Goal: Task Accomplishment & Management: Manage account settings

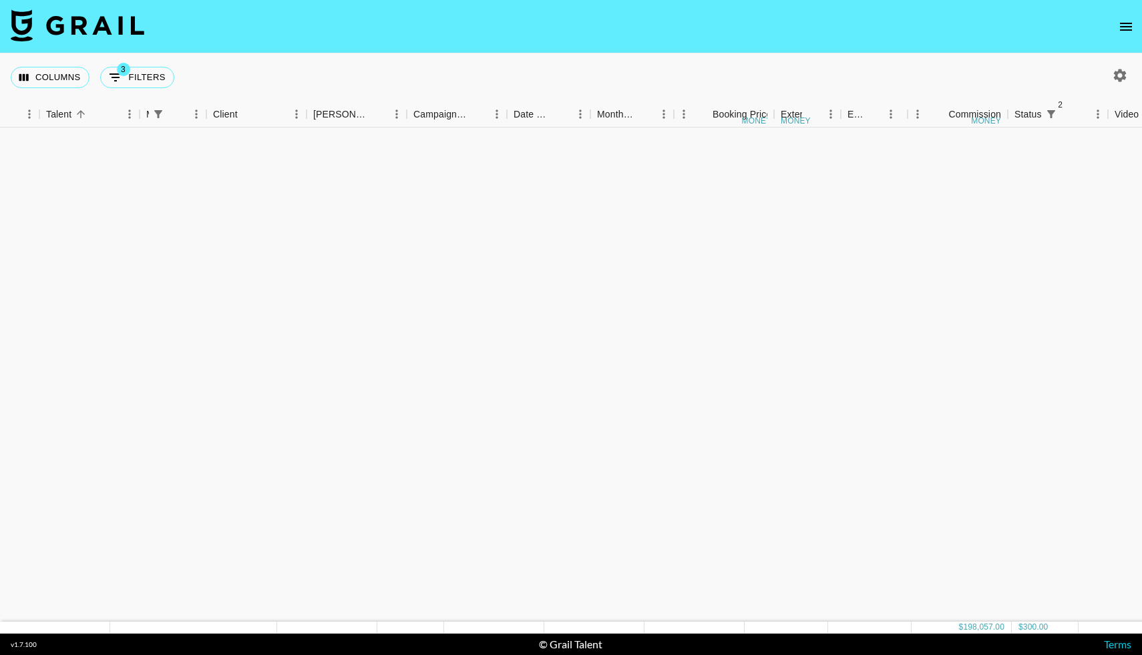
scroll to position [1328, 238]
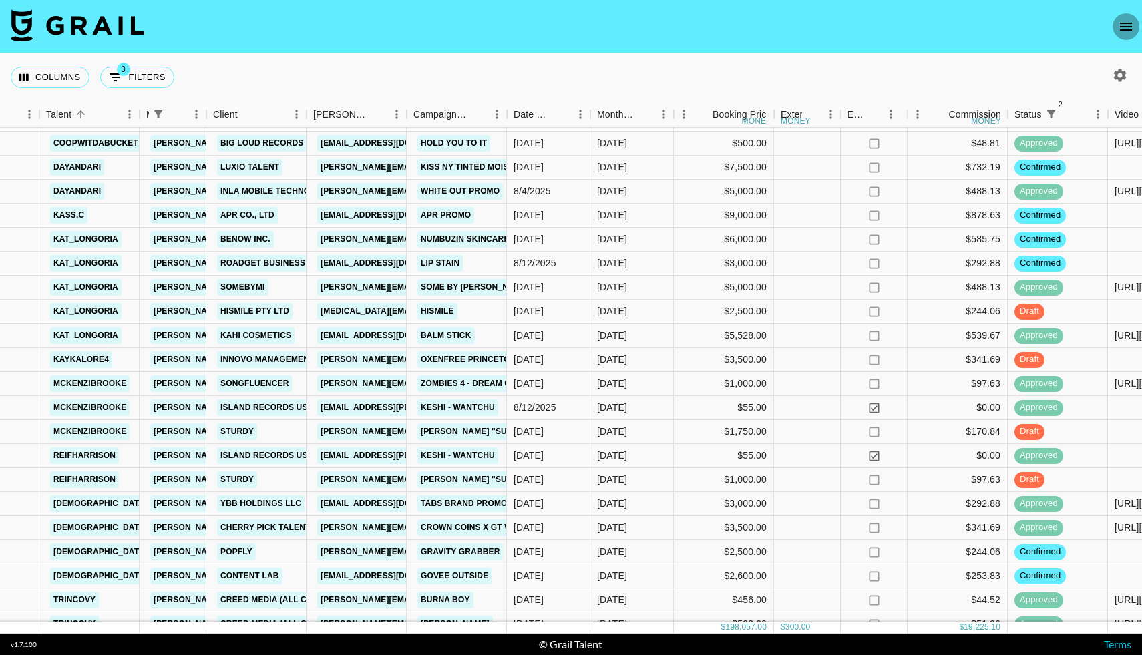
click at [1118, 27] on icon "open drawer" at bounding box center [1126, 27] width 16 height 16
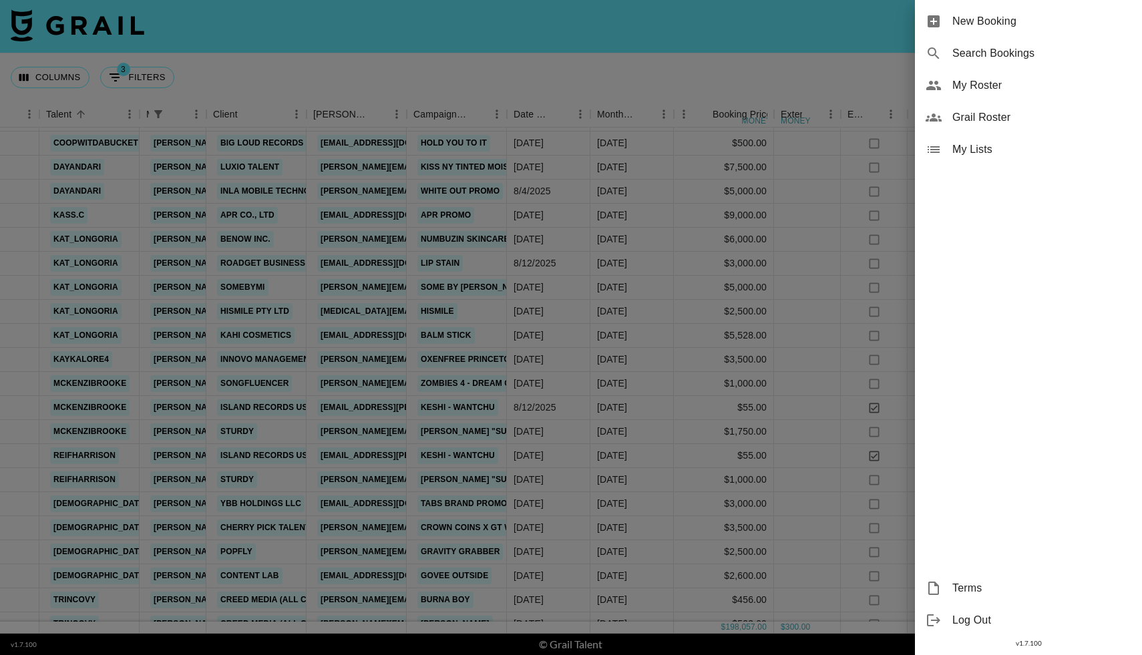
click at [960, 79] on span "My Roster" at bounding box center [1041, 85] width 179 height 16
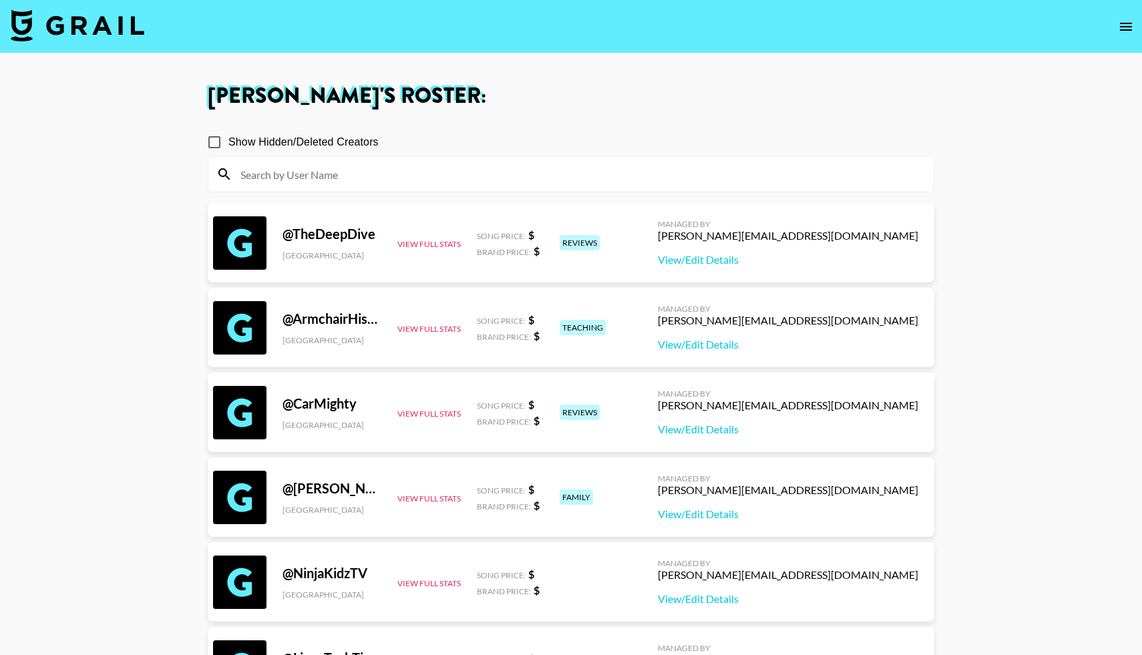
click at [260, 174] on input at bounding box center [578, 174] width 693 height 21
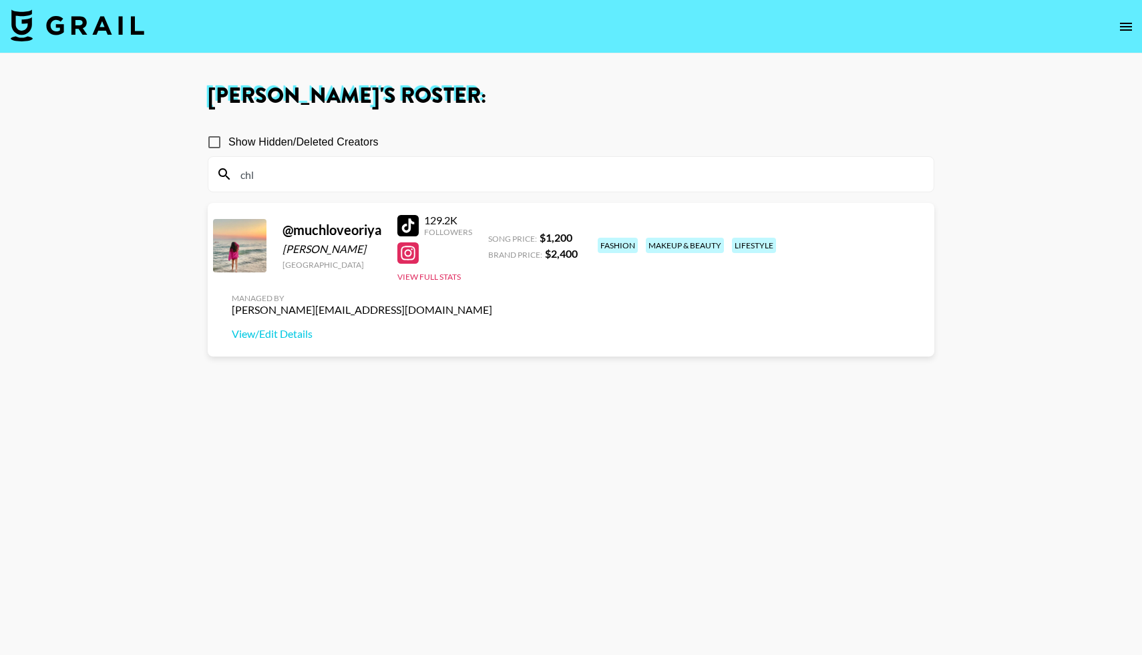
type input "chl"
click at [216, 144] on input "Show Hidden/Deleted Creators" at bounding box center [214, 142] width 28 height 28
checkbox input "true"
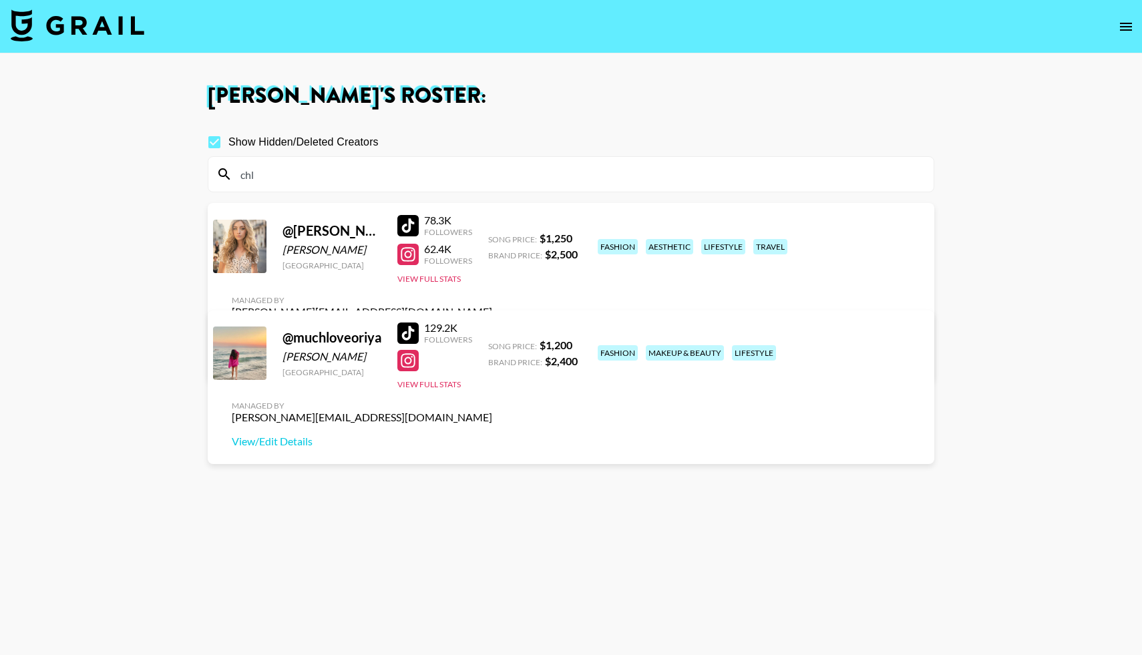
click at [492, 352] on link "View/Edit Details" at bounding box center [362, 358] width 260 height 13
drag, startPoint x: 258, startPoint y: 175, endPoint x: 224, endPoint y: 168, distance: 34.0
click at [224, 168] on div "chl" at bounding box center [570, 174] width 725 height 35
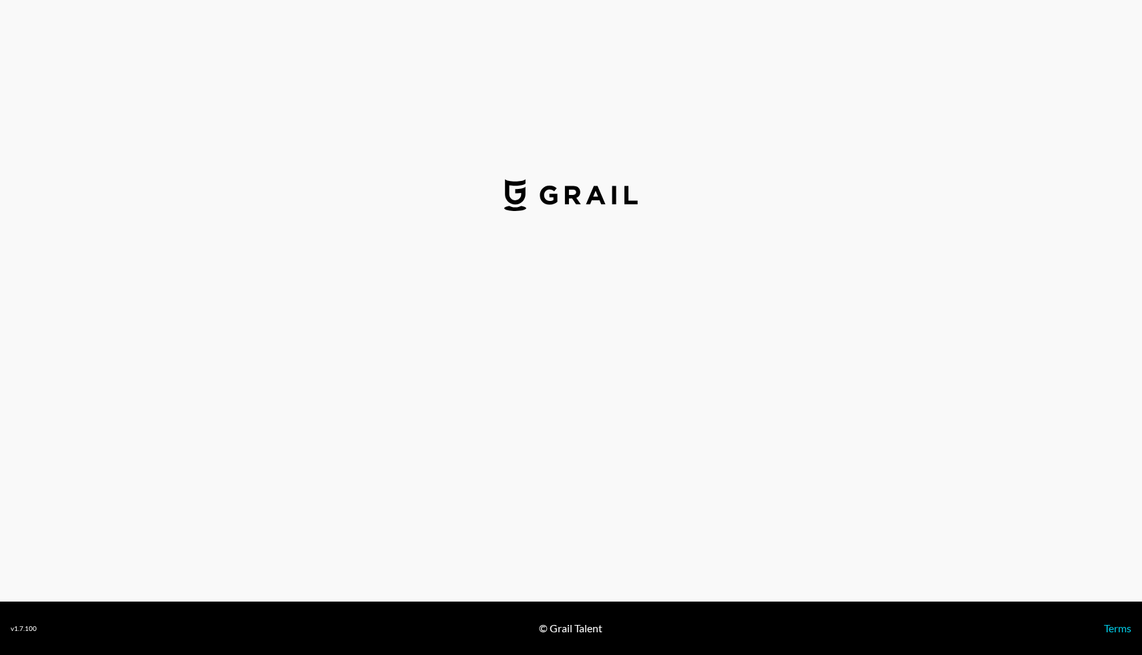
select select "USD"
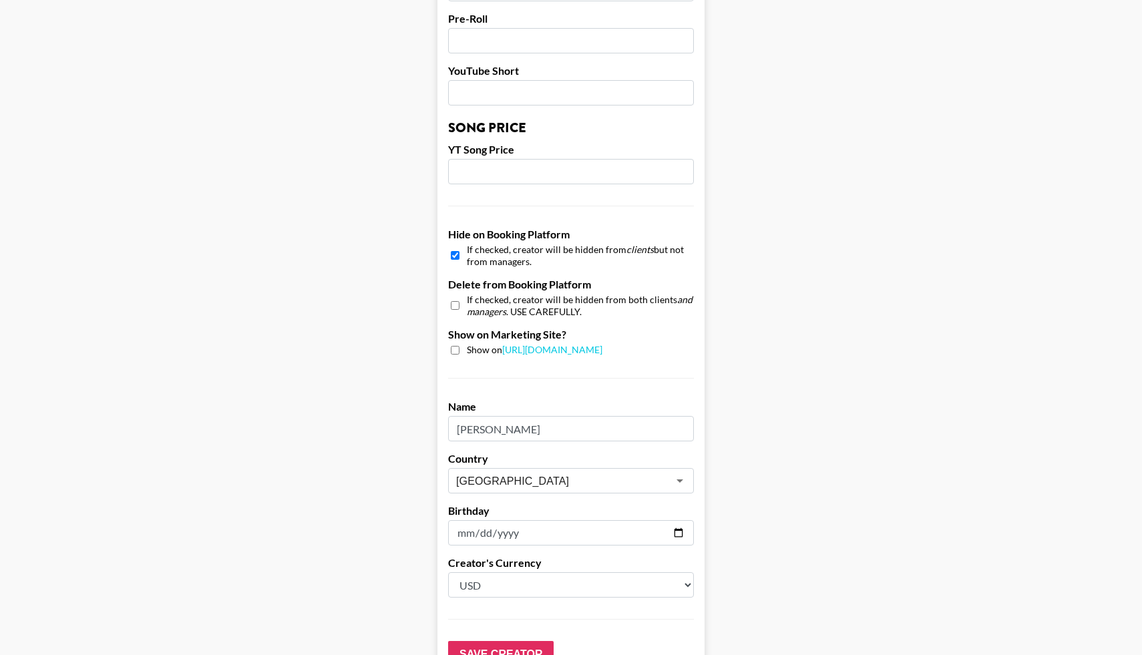
scroll to position [1068, 0]
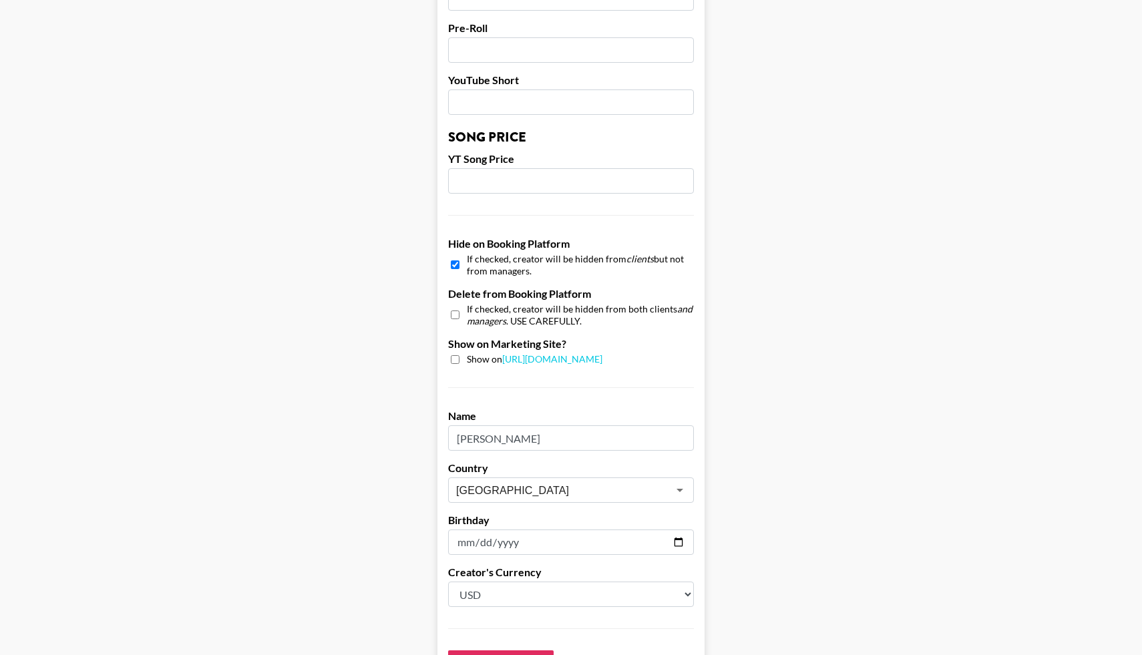
click at [456, 255] on input "checkbox" at bounding box center [455, 264] width 9 height 19
checkbox input "false"
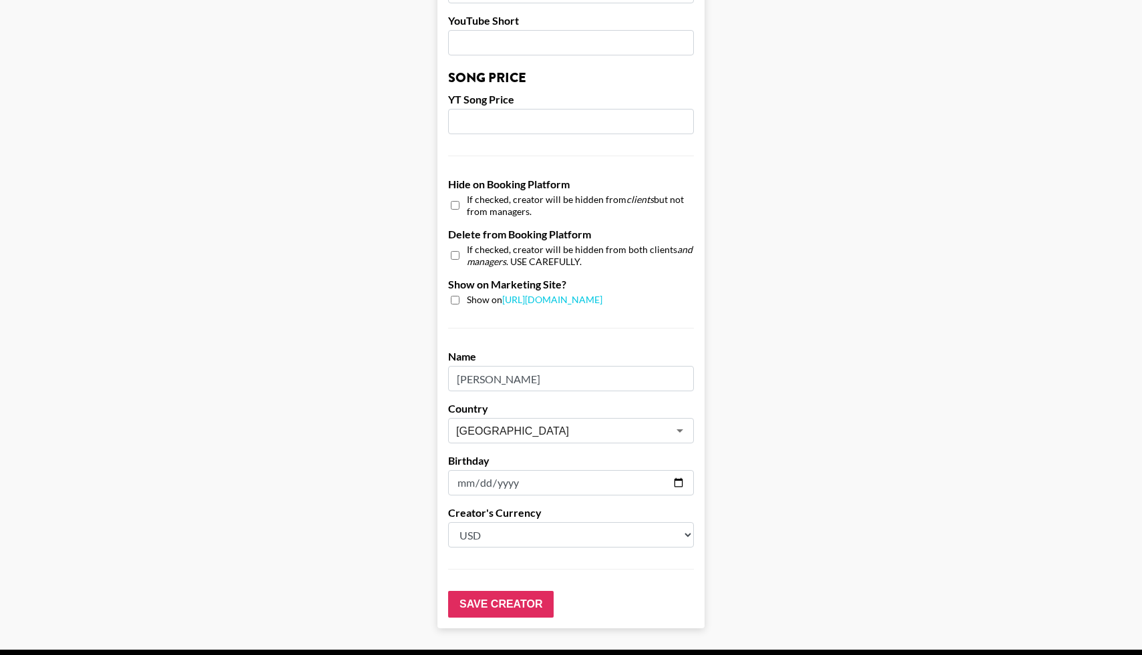
scroll to position [1156, 0]
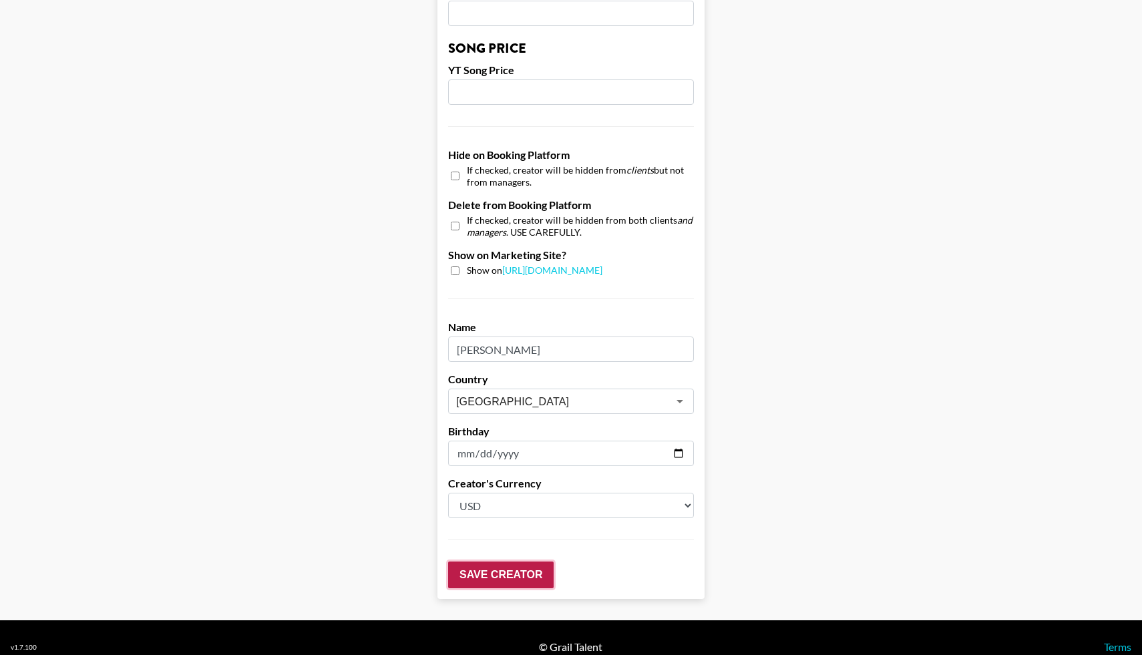
click at [463, 562] on input "Save Creator" at bounding box center [500, 575] width 105 height 27
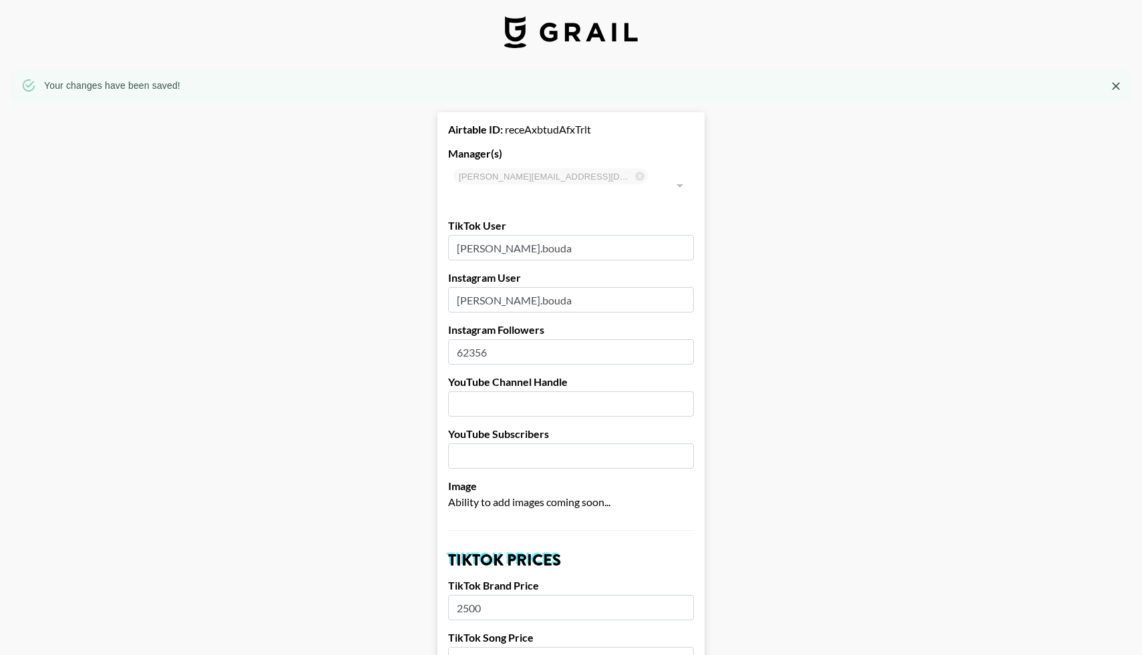
scroll to position [0, 0]
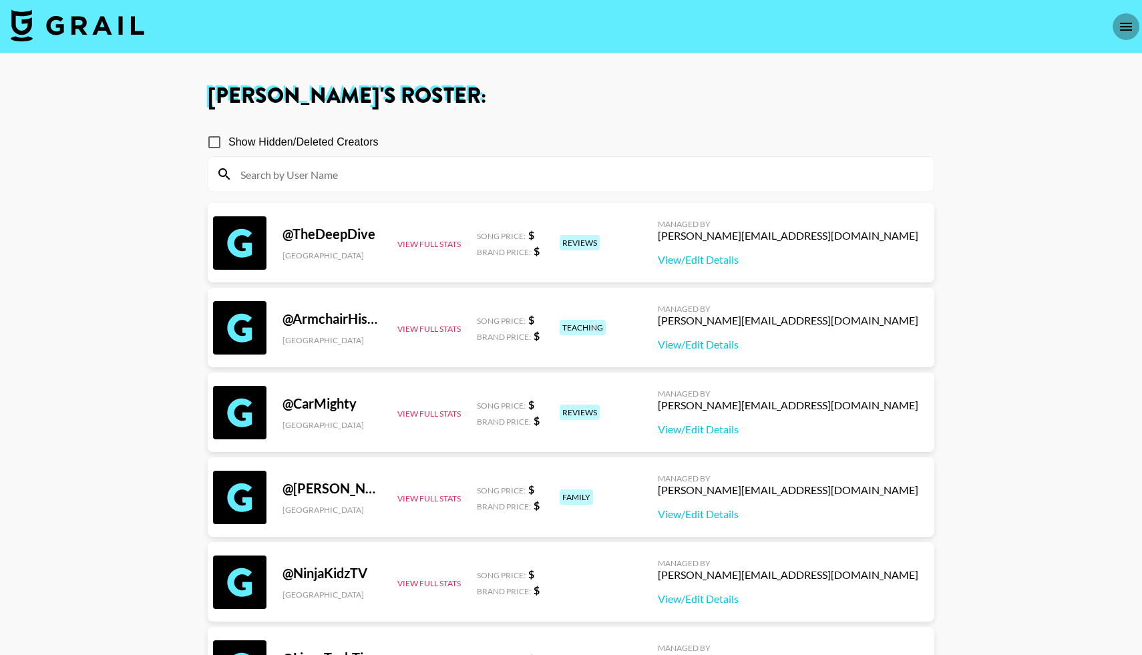
click at [1125, 23] on icon "open drawer" at bounding box center [1126, 27] width 16 height 16
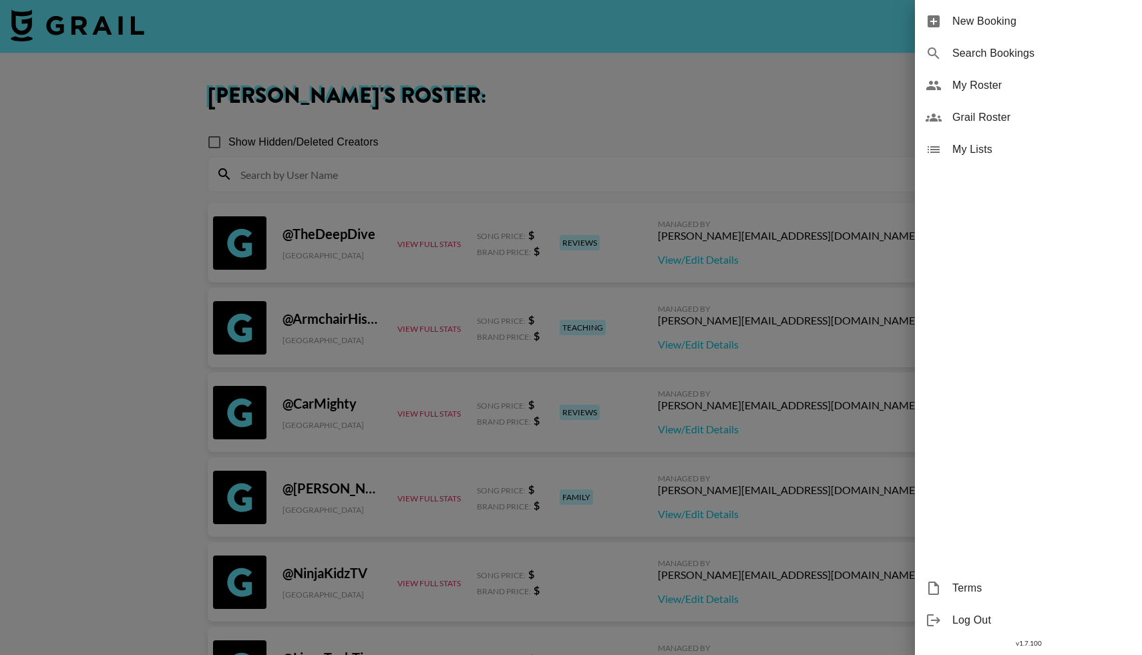
click at [960, 118] on span "Grail Roster" at bounding box center [1041, 118] width 179 height 16
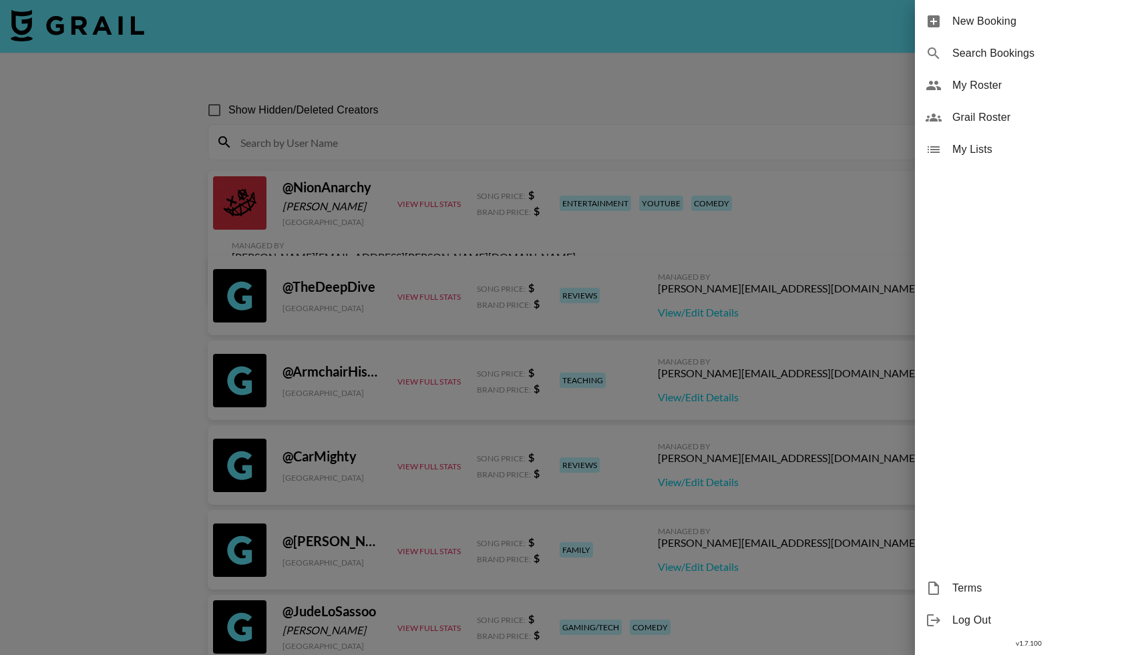
click at [383, 136] on div at bounding box center [571, 327] width 1142 height 655
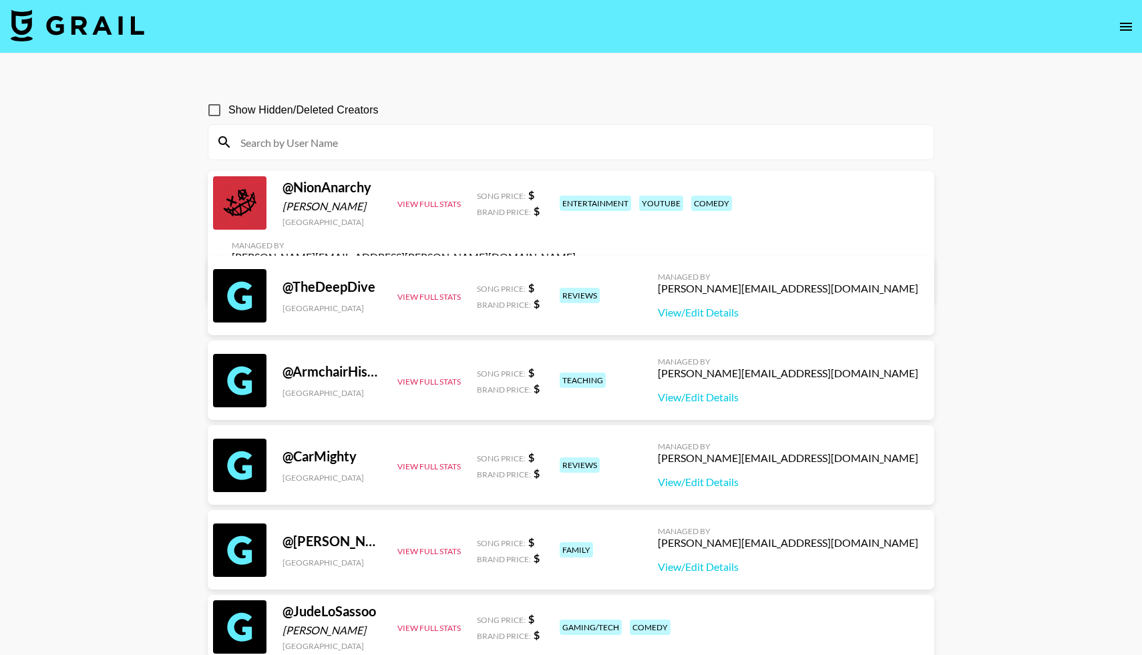
click at [357, 135] on input at bounding box center [578, 142] width 693 height 21
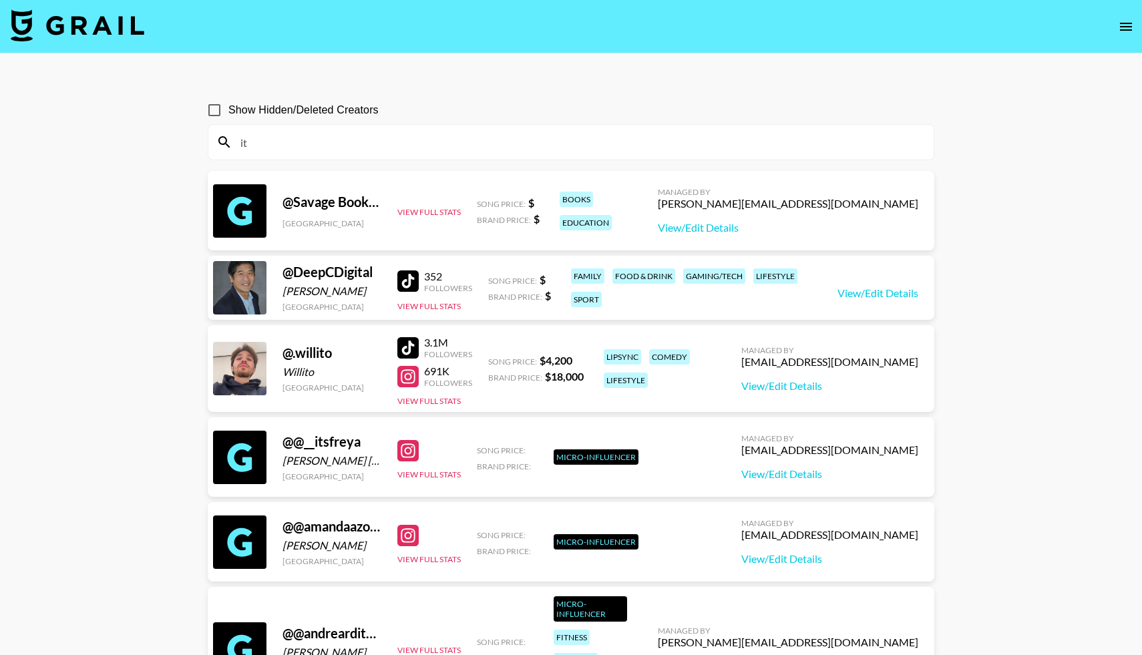
type input "i"
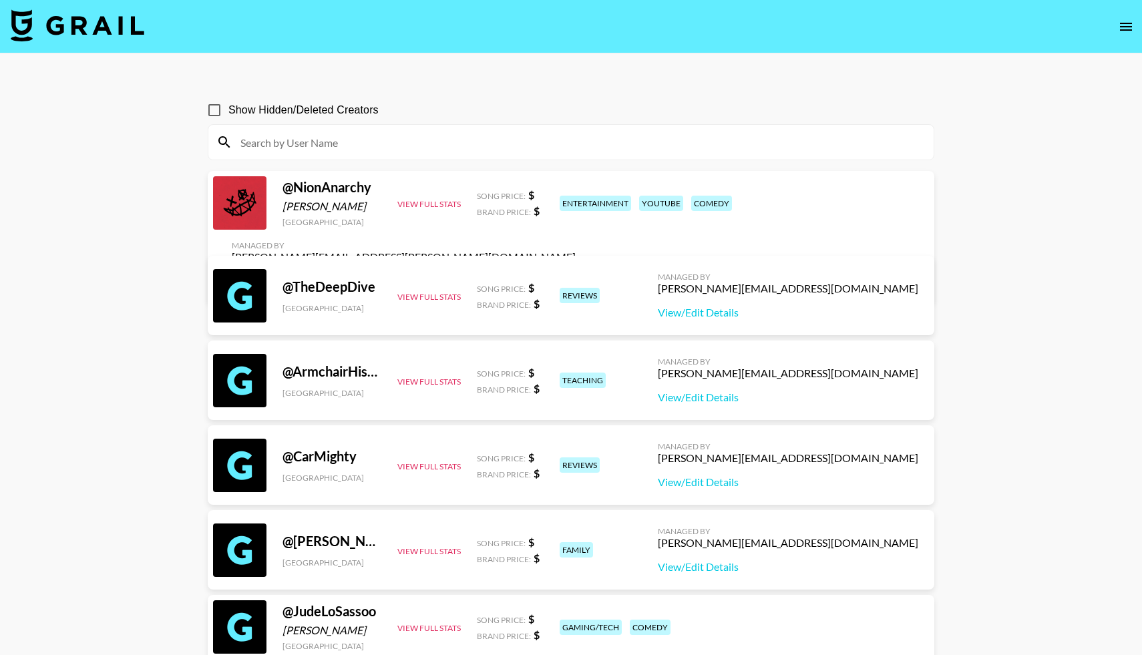
click at [93, 29] on img at bounding box center [78, 25] width 134 height 32
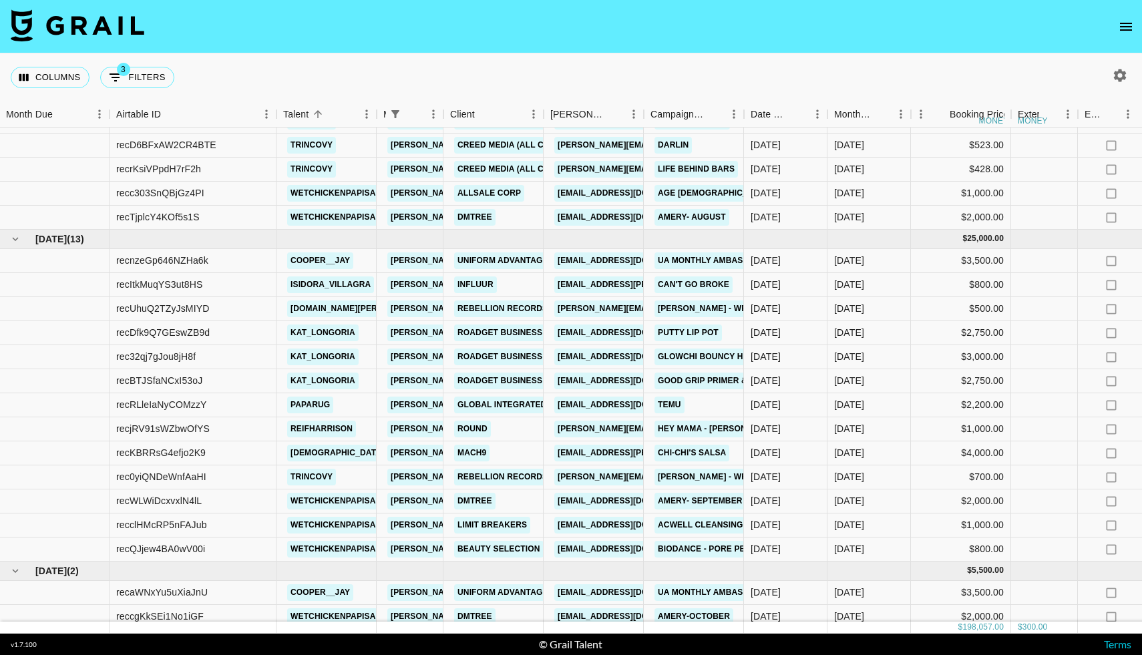
scroll to position [1830, 1]
